Goal: Task Accomplishment & Management: Complete application form

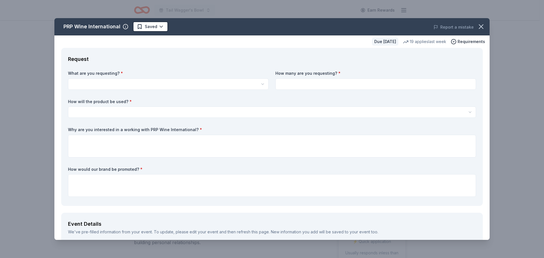
click at [137, 83] on html "Tail Wagger's Bowl Earn Rewards Due [DATE] Share PRP Wine International New • 2…" at bounding box center [272, 129] width 544 height 258
select select "Two in-home wine sampling gift certificates"
click at [304, 86] on input at bounding box center [375, 84] width 201 height 11
type input "2"
click at [131, 113] on html "Tail Wagger's Bowl Earn Rewards Due [DATE] Share PRP Wine International New • 2…" at bounding box center [272, 129] width 544 height 258
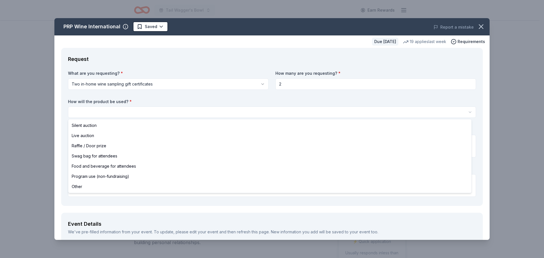
select select "raffleDoorPrize"
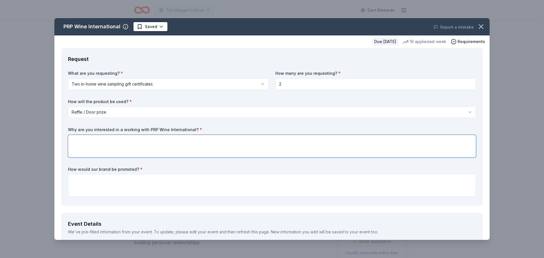
click at [97, 143] on textarea at bounding box center [272, 146] width 408 height 23
click at [93, 181] on textarea at bounding box center [272, 185] width 408 height 23
click at [477, 29] on icon "button" at bounding box center [481, 27] width 8 height 8
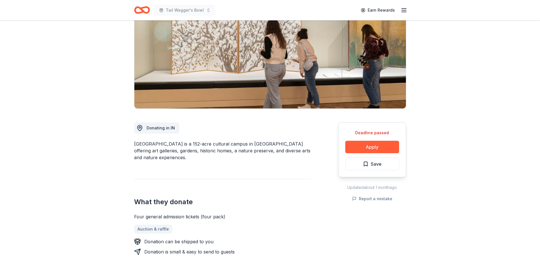
scroll to position [57, 0]
